Goal: Book appointment/travel/reservation

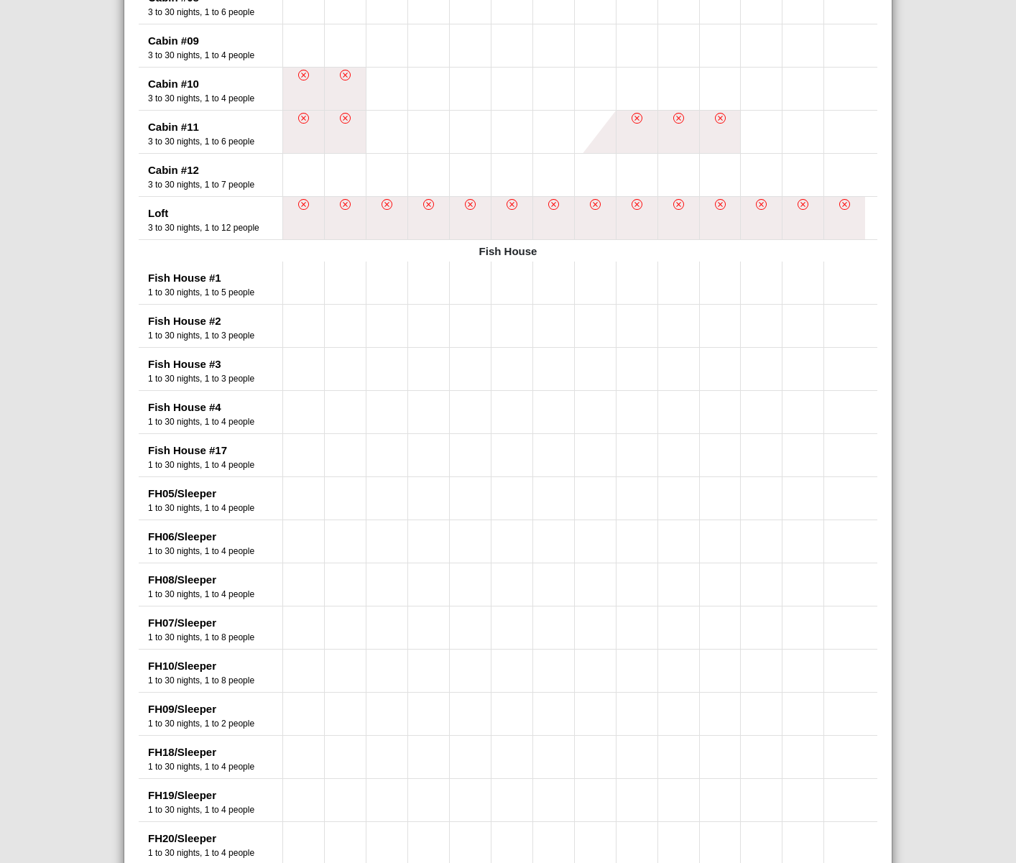
scroll to position [1155, 0]
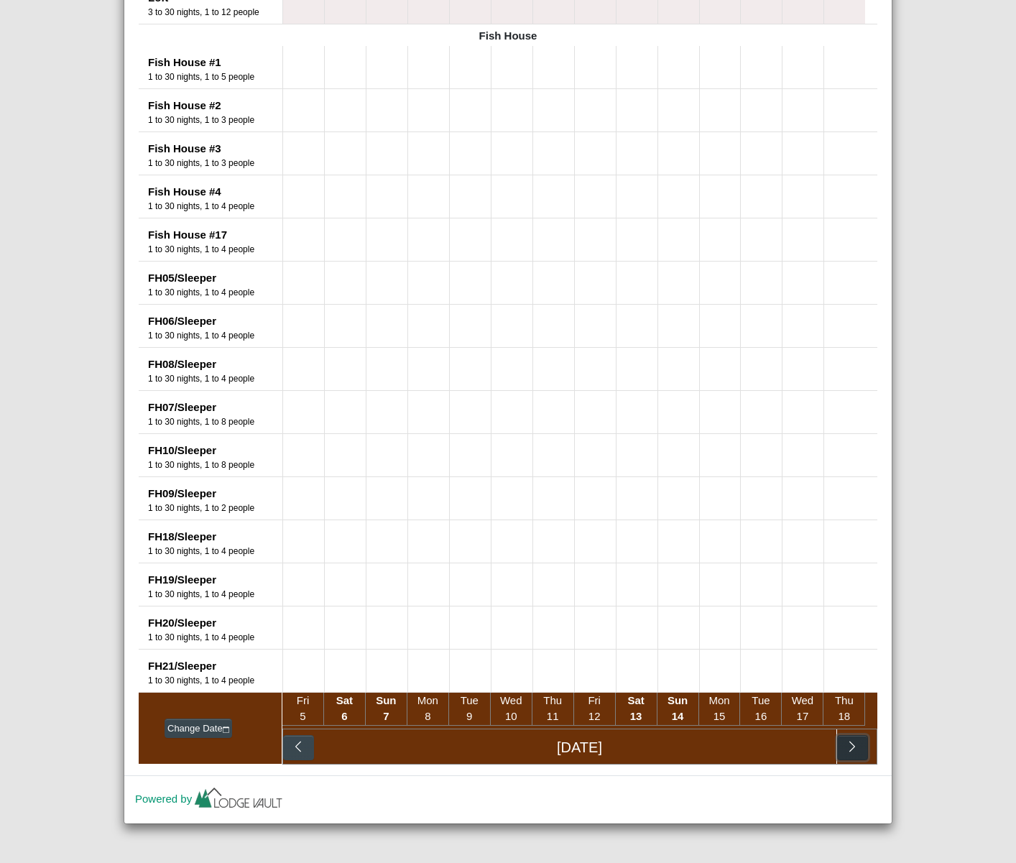
click at [855, 753] on button "button" at bounding box center [852, 748] width 31 height 26
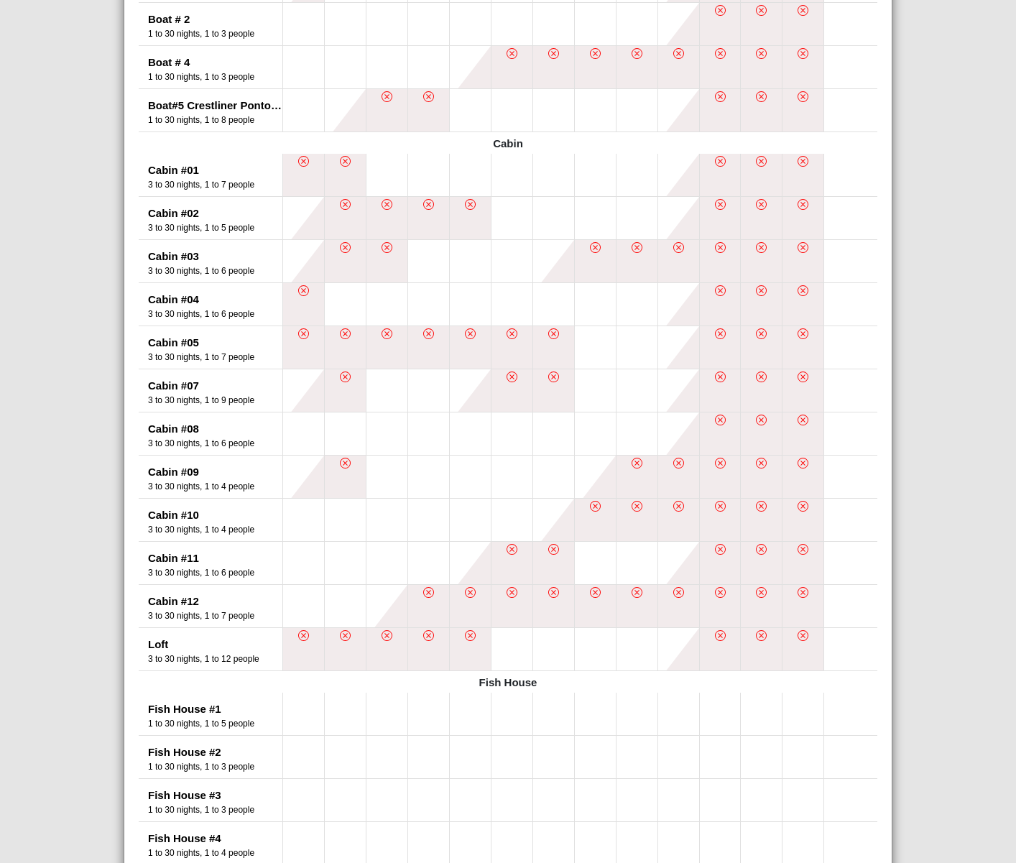
scroll to position [78, 0]
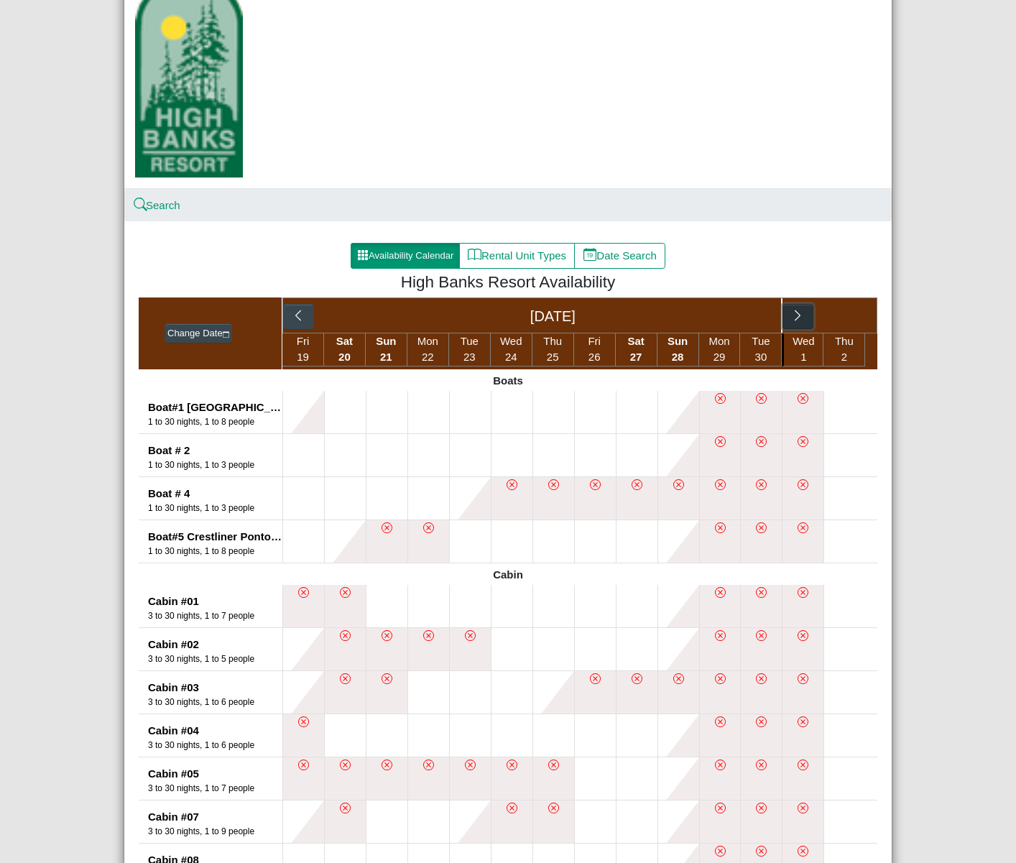
click at [794, 312] on icon "chevron right" at bounding box center [797, 315] width 6 height 11
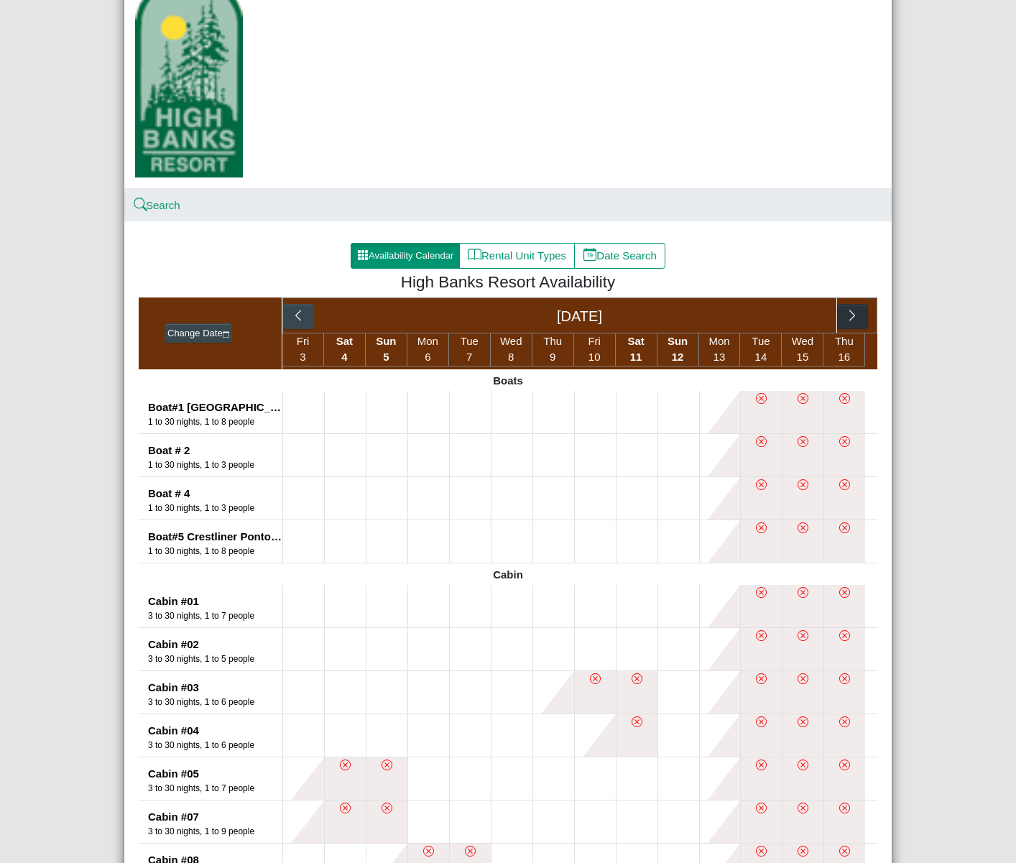
click at [790, 312] on div "[DATE]" at bounding box center [579, 315] width 514 height 34
click at [839, 316] on button "button" at bounding box center [852, 317] width 31 height 26
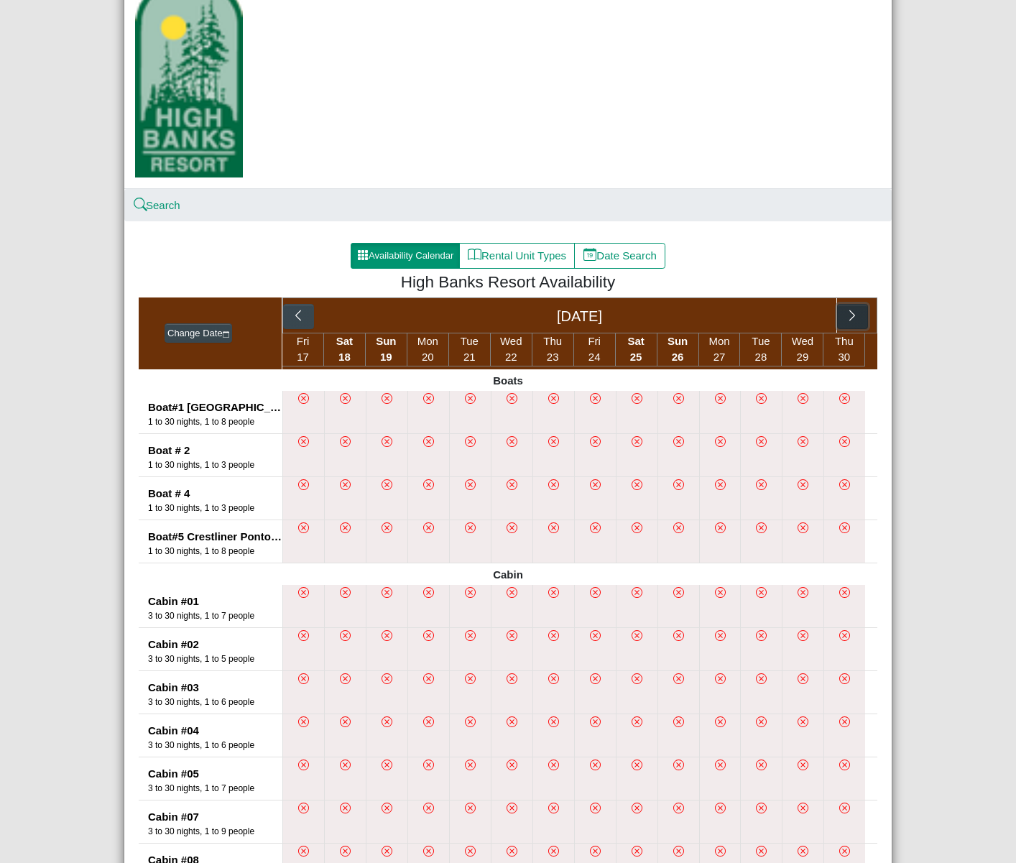
click at [850, 319] on icon "chevron right" at bounding box center [852, 316] width 14 height 14
click at [795, 319] on icon "chevron right" at bounding box center [798, 316] width 14 height 14
click at [850, 316] on icon "chevron right" at bounding box center [852, 316] width 14 height 14
click at [753, 315] on icon "chevron right" at bounding box center [755, 316] width 14 height 14
click at [849, 313] on icon "chevron right" at bounding box center [852, 315] width 6 height 11
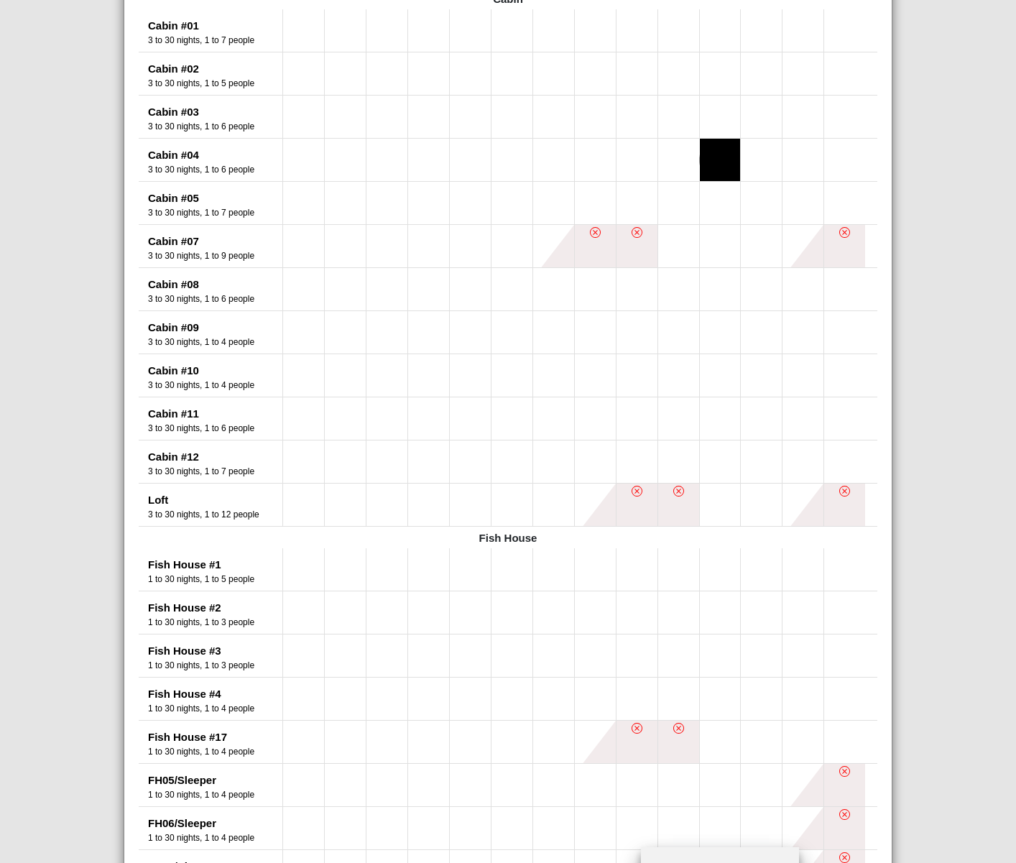
scroll to position [1155, 0]
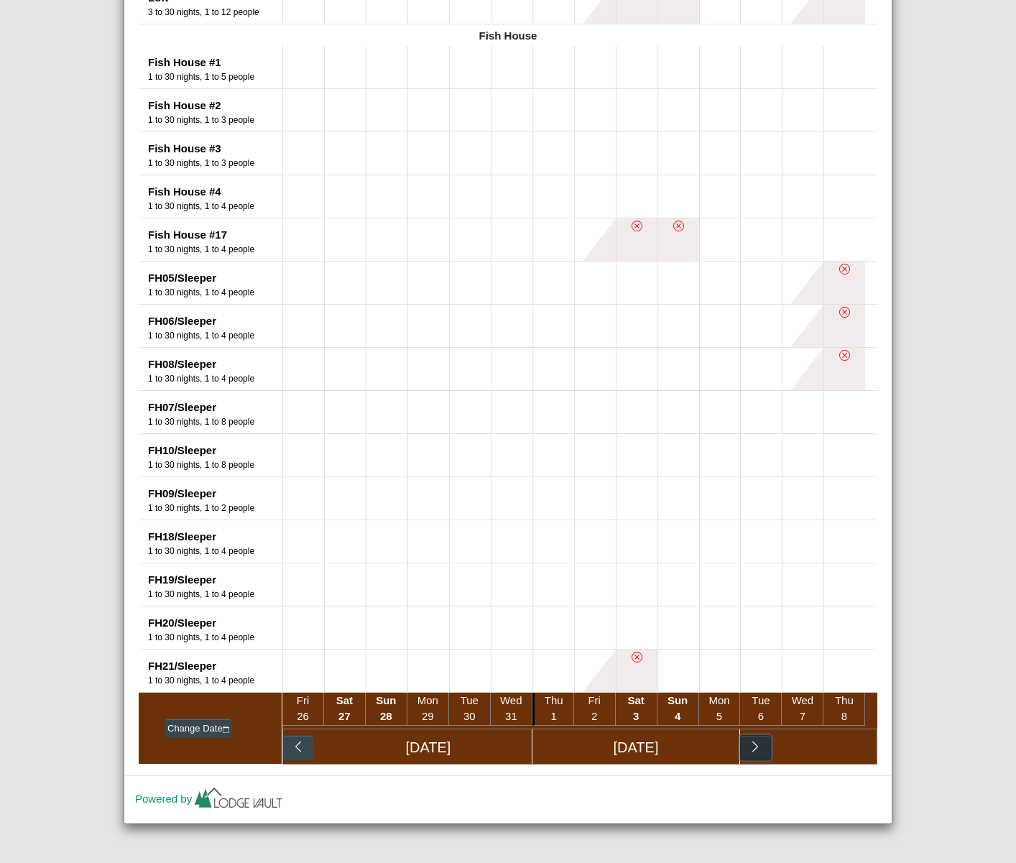
click at [753, 751] on icon "chevron right" at bounding box center [755, 747] width 14 height 14
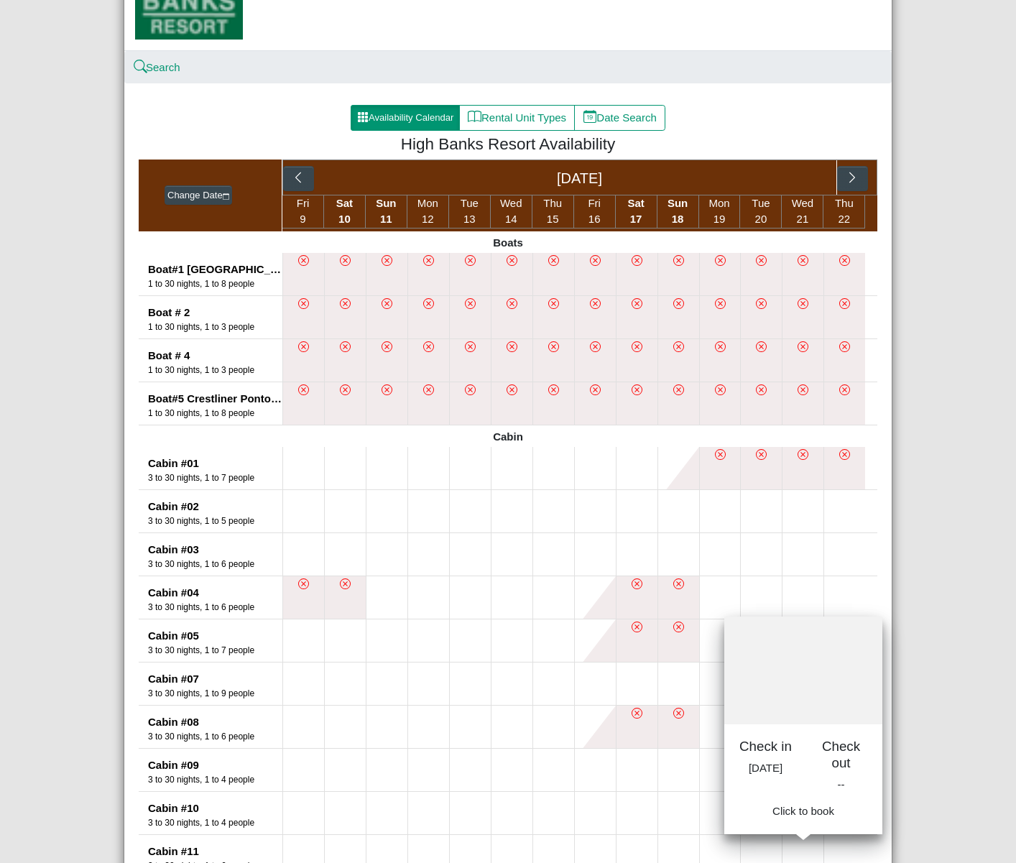
scroll to position [215, 0]
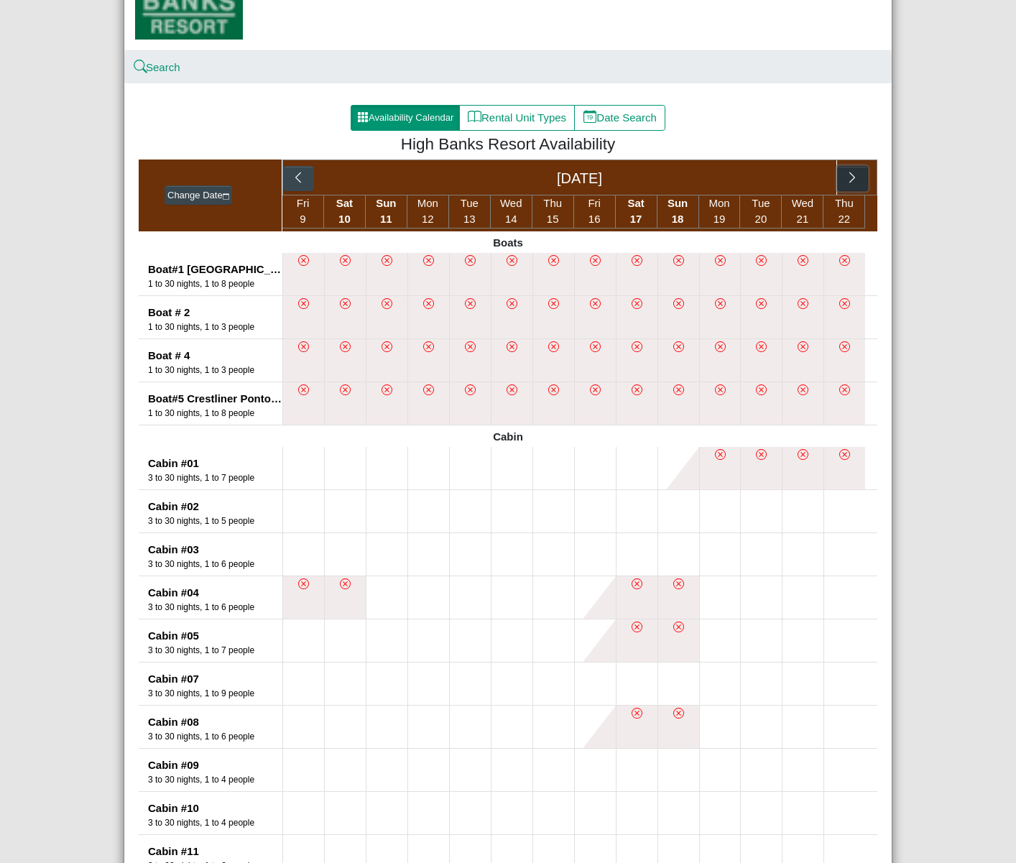
click at [847, 175] on icon "chevron right" at bounding box center [852, 178] width 14 height 14
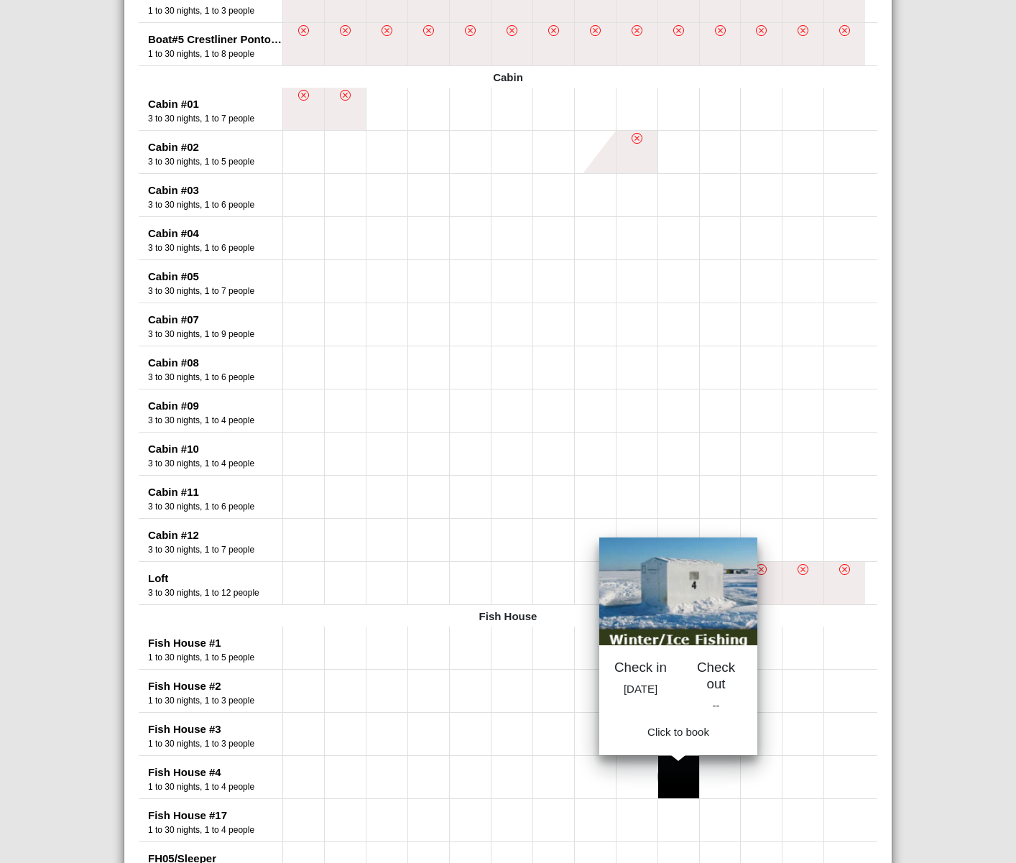
scroll to position [934, 0]
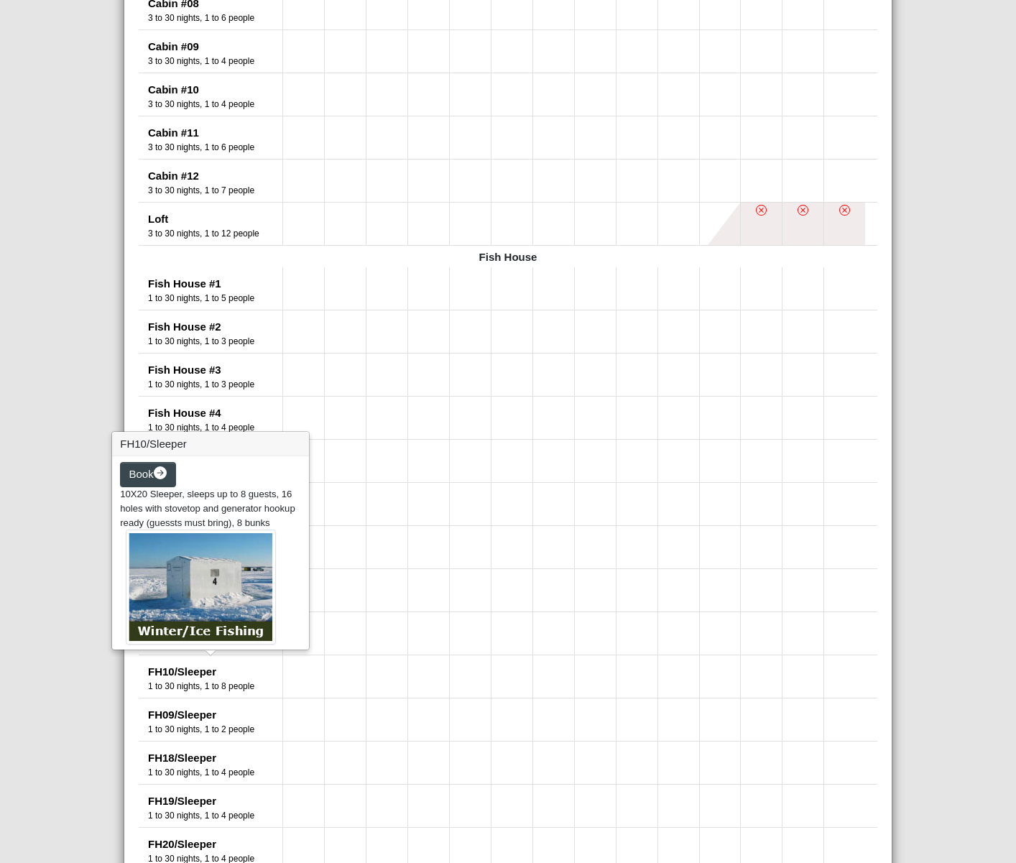
click at [227, 499] on div "10X20 Sleeper, sleeps up to 8 guests, 16 holes with stovetop and generator hook…" at bounding box center [210, 509] width 181 height 42
click at [182, 582] on img at bounding box center [201, 587] width 151 height 115
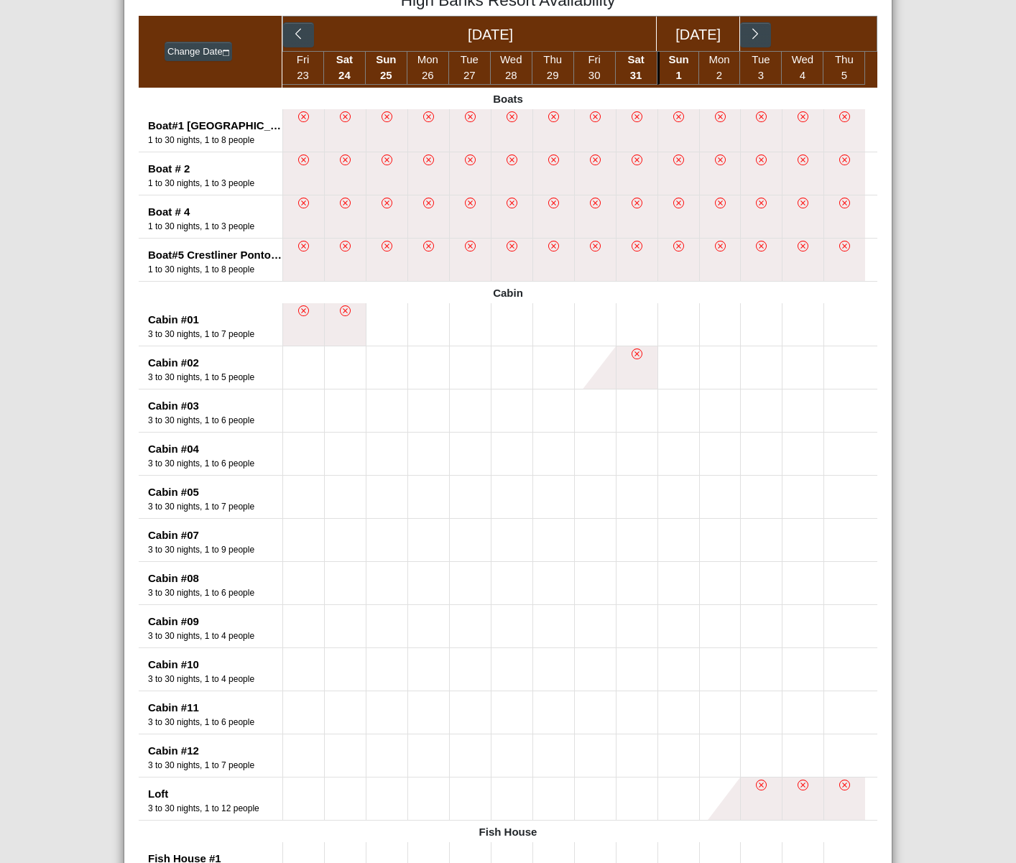
scroll to position [0, 0]
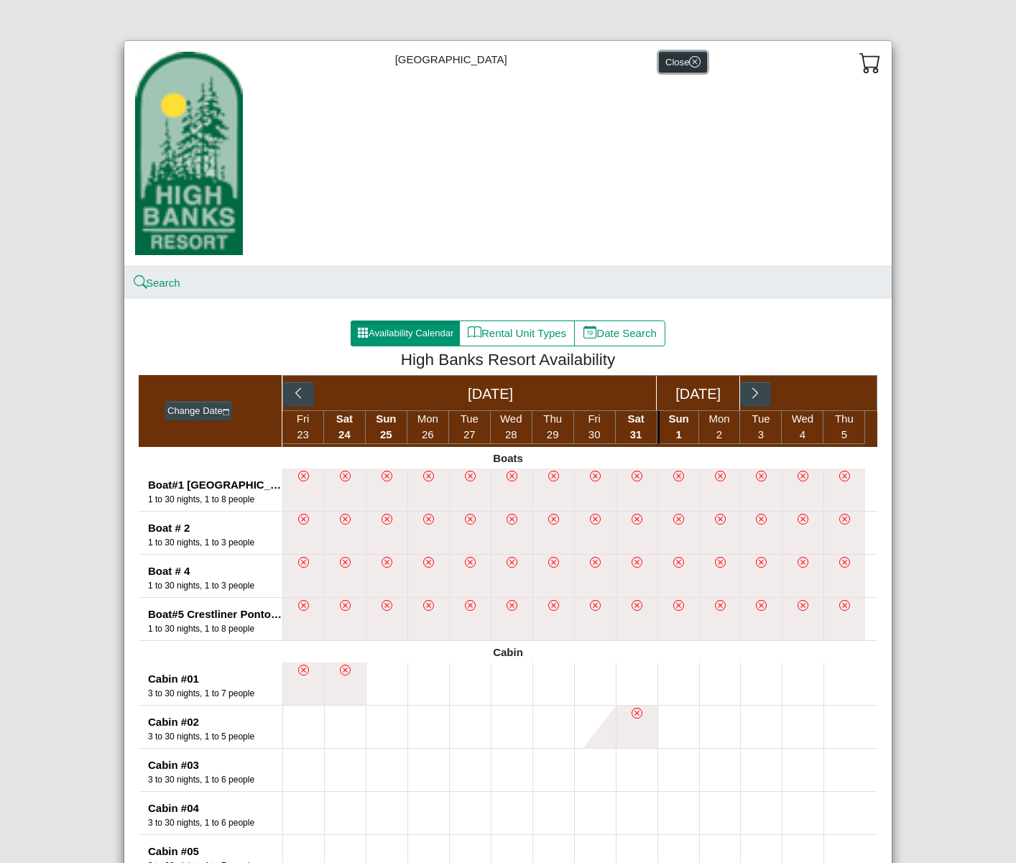
click at [689, 62] on icon "x circle" at bounding box center [694, 61] width 11 height 11
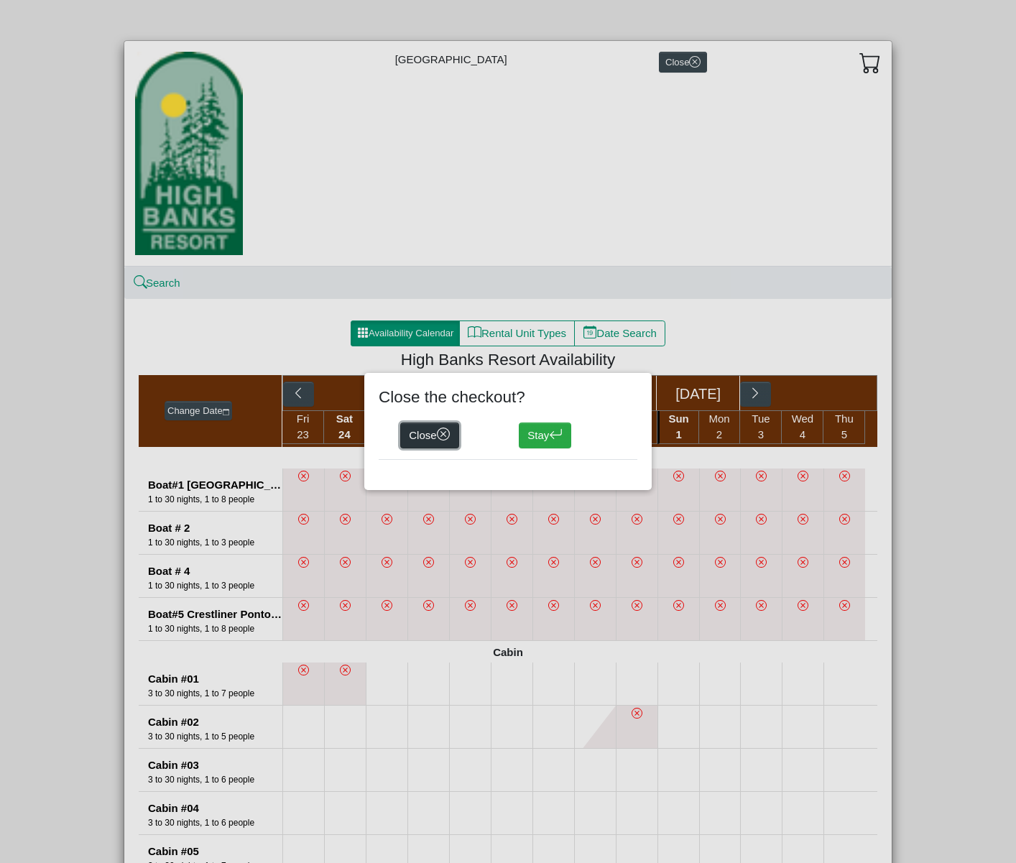
click at [427, 440] on button "Close" at bounding box center [429, 435] width 59 height 26
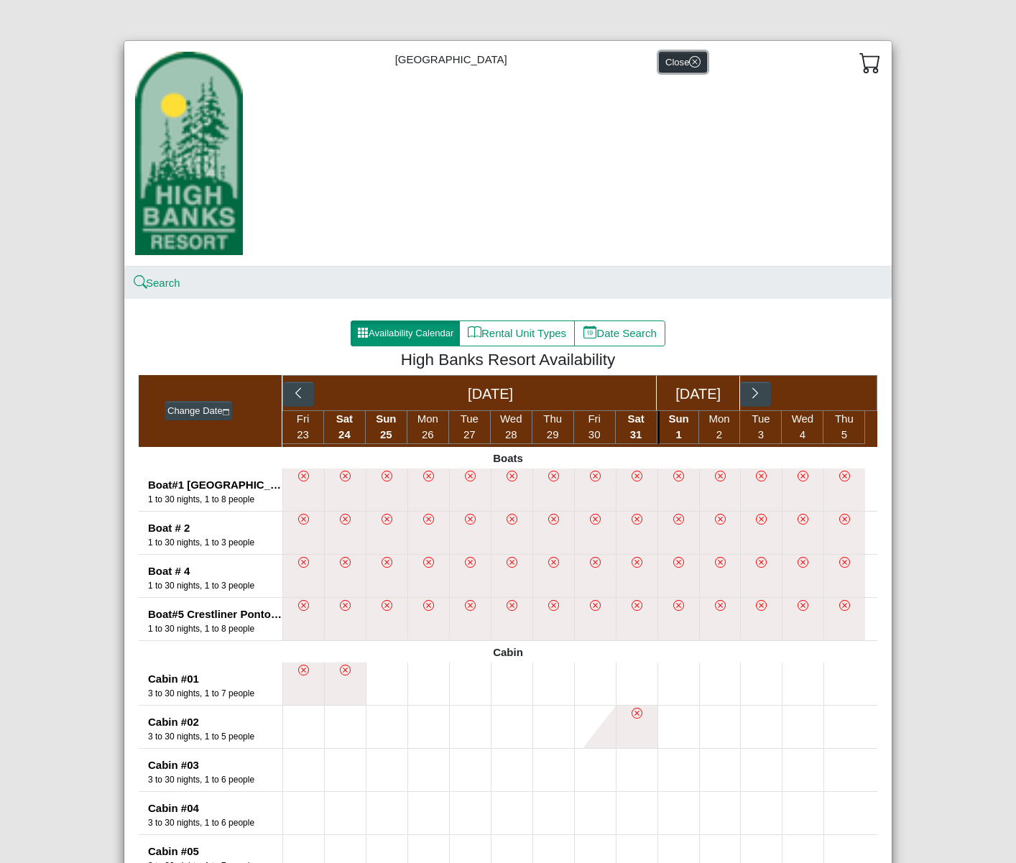
click at [689, 58] on icon "x circle" at bounding box center [694, 61] width 11 height 11
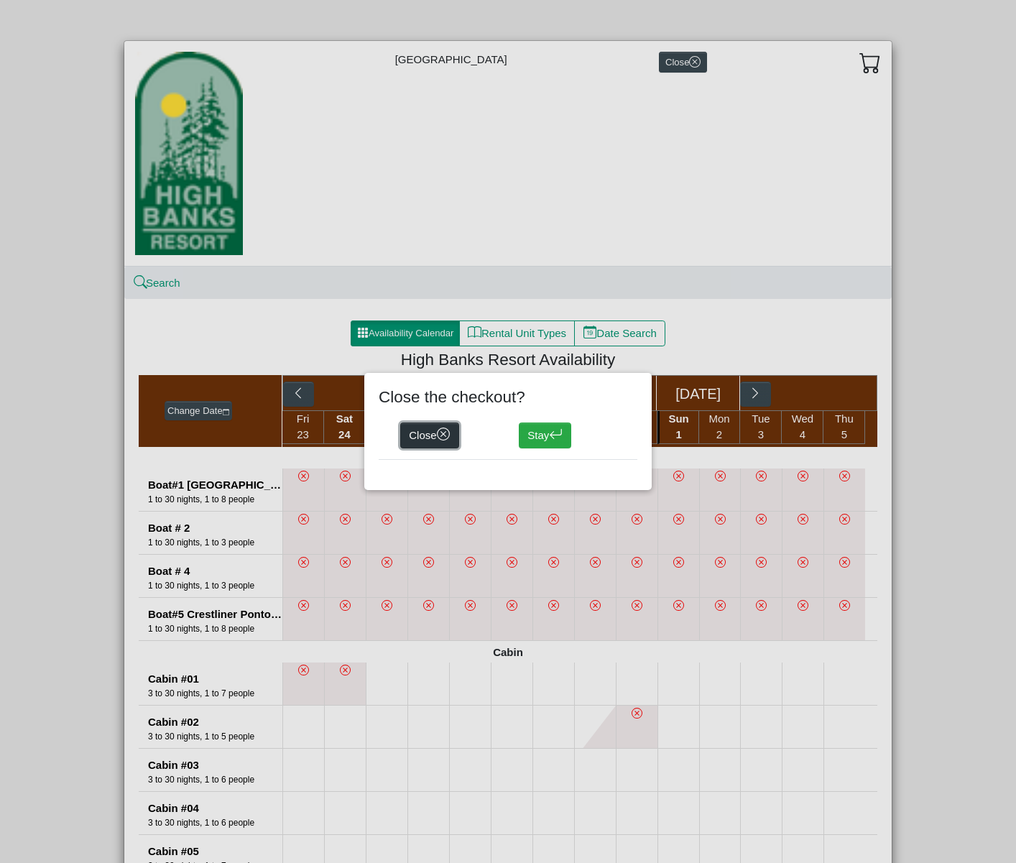
click at [449, 435] on icon "x circle" at bounding box center [444, 434] width 14 height 14
